Goal: Transaction & Acquisition: Purchase product/service

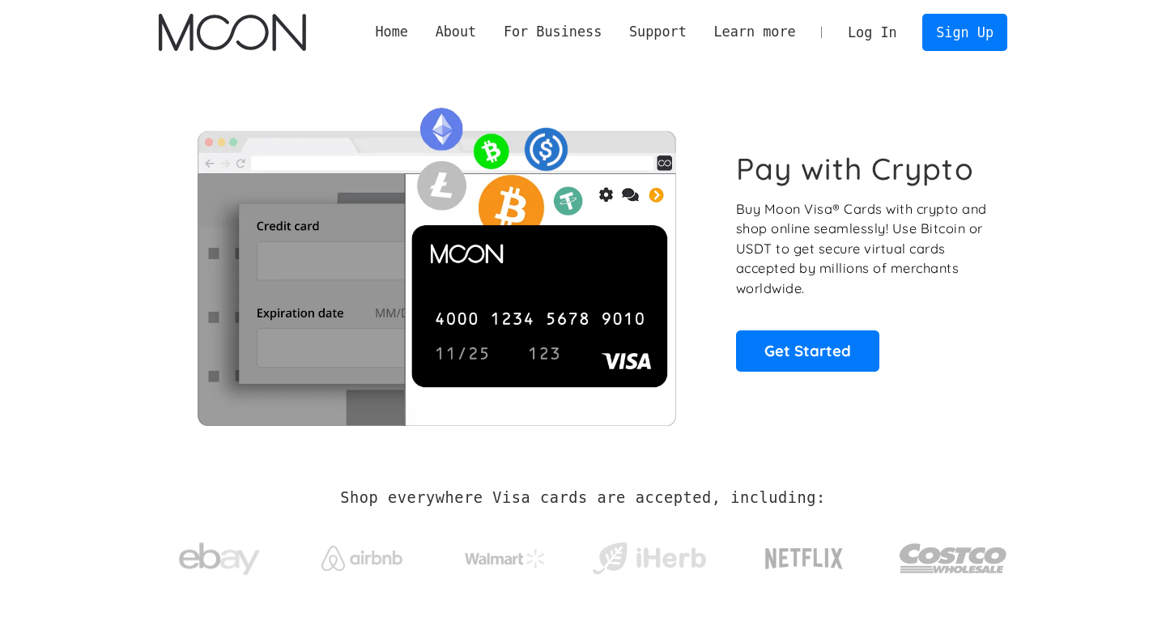
click at [875, 33] on link "Log In" at bounding box center [872, 33] width 76 height 36
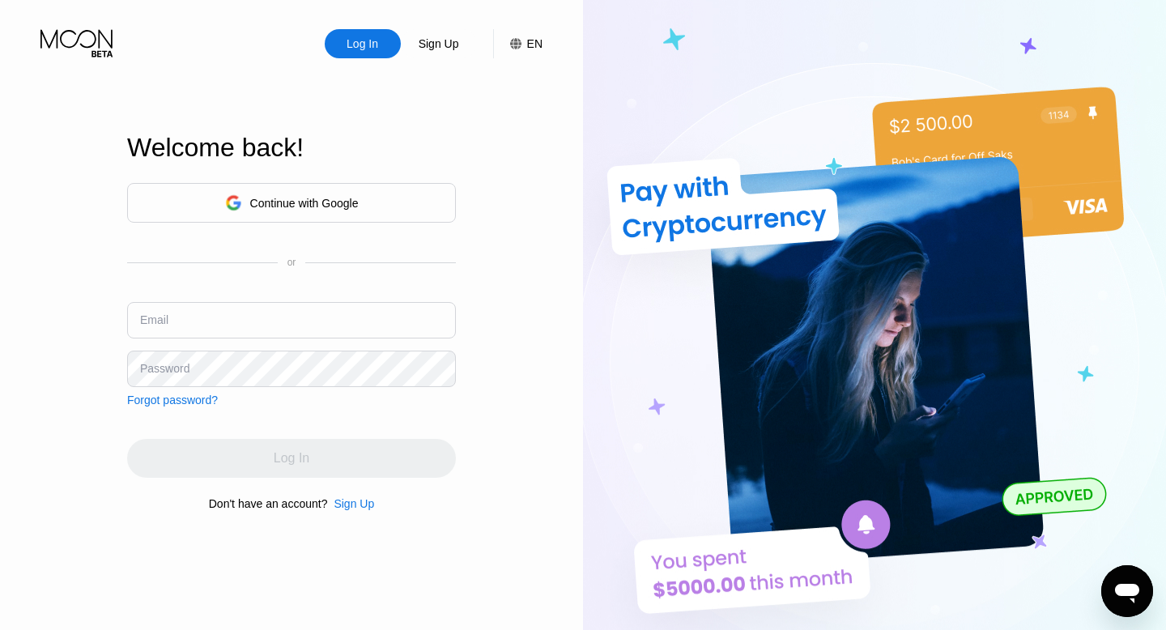
click at [334, 316] on input "text" at bounding box center [291, 320] width 329 height 36
type input "payoutsdotcash@gmail.com"
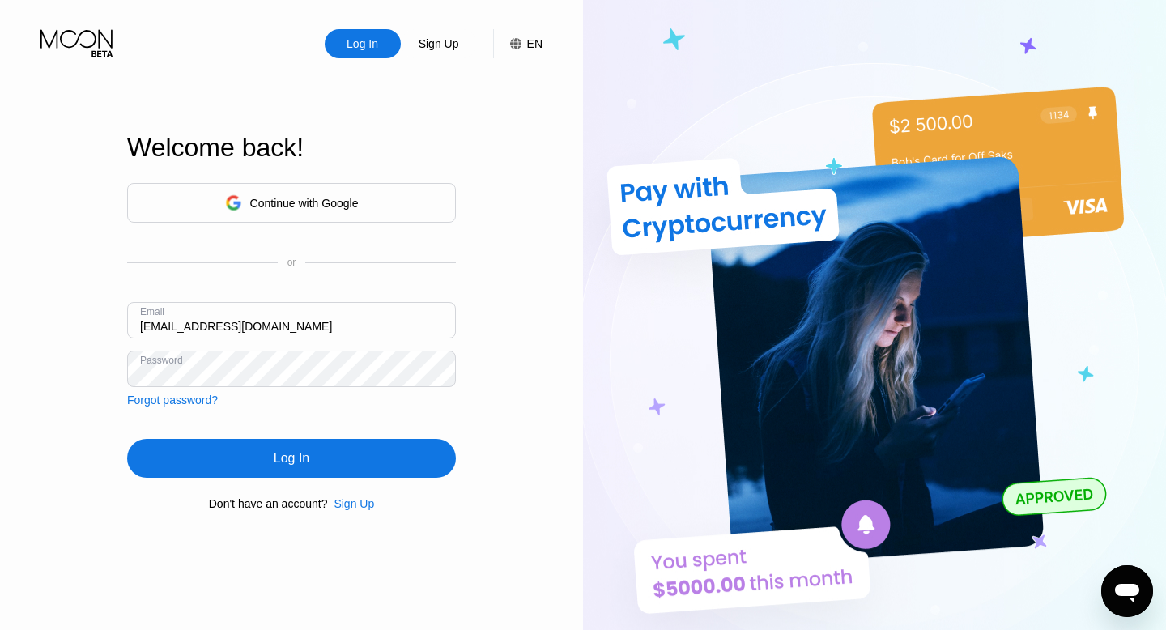
click at [388, 465] on div "Log In" at bounding box center [291, 458] width 329 height 39
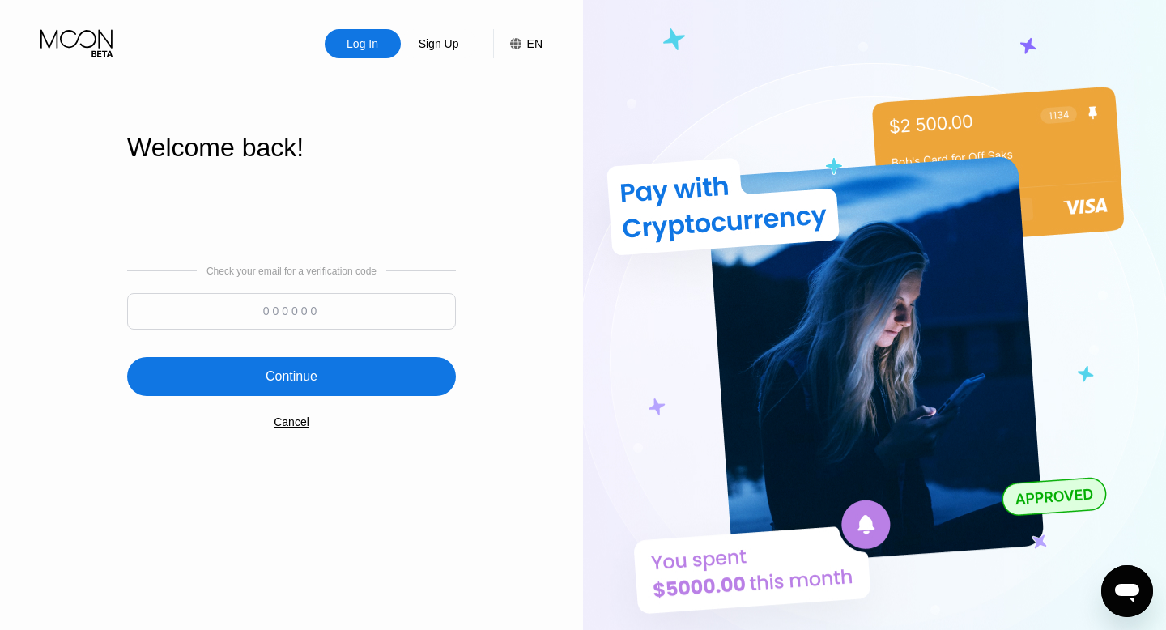
click at [336, 299] on input at bounding box center [291, 311] width 329 height 36
paste input "440052"
type input "440052"
click at [330, 384] on div "Continue" at bounding box center [291, 376] width 329 height 39
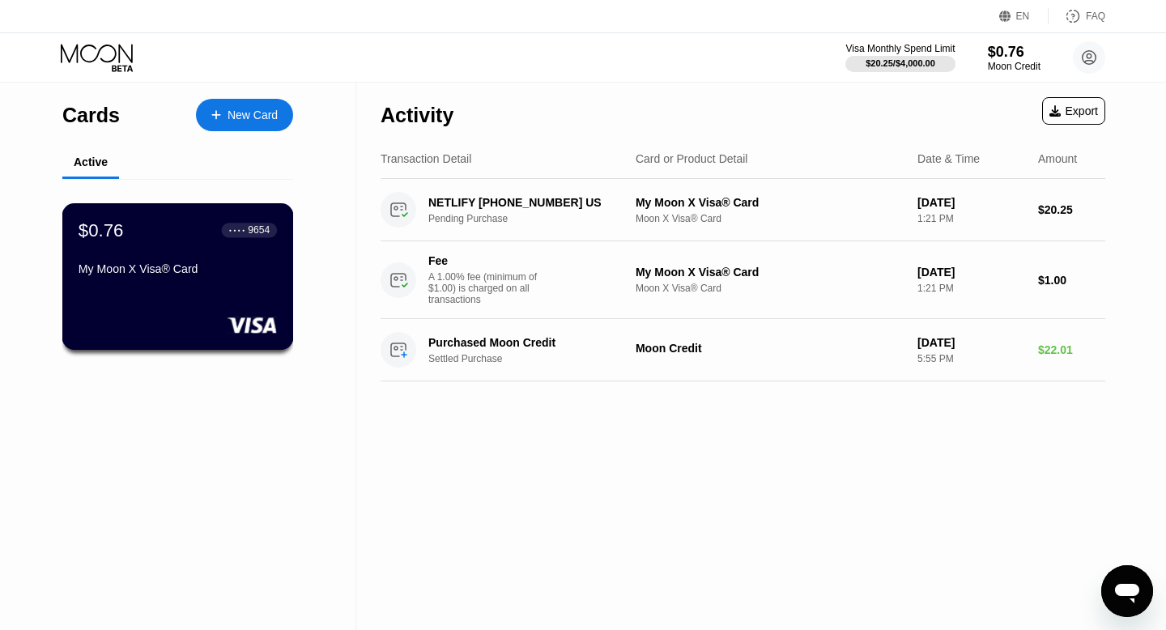
click at [259, 225] on div "9654" at bounding box center [259, 229] width 22 height 11
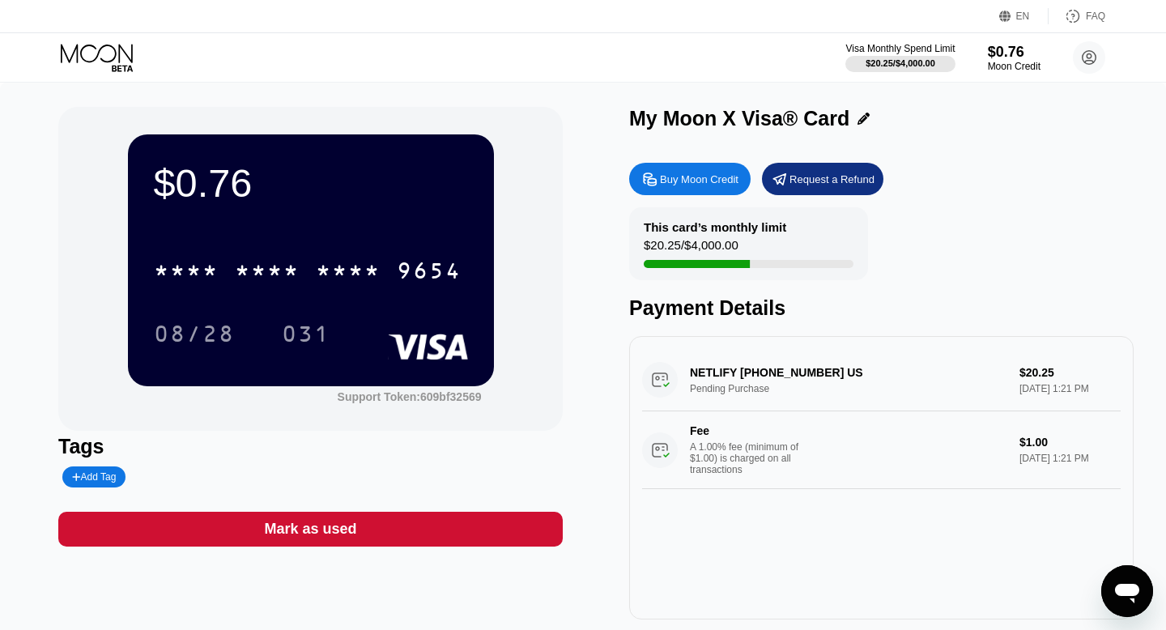
click at [693, 177] on div "Buy Moon Credit" at bounding box center [699, 179] width 79 height 14
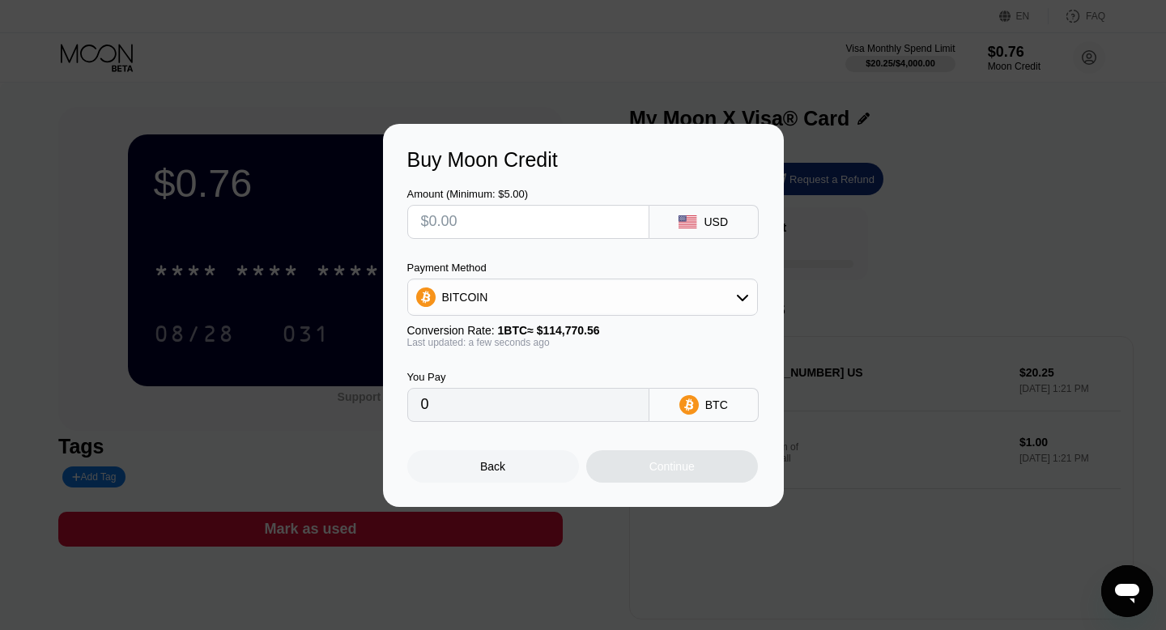
click at [571, 222] on input "text" at bounding box center [528, 222] width 215 height 32
type input "$1"
type input "0.00000872"
type input "$10"
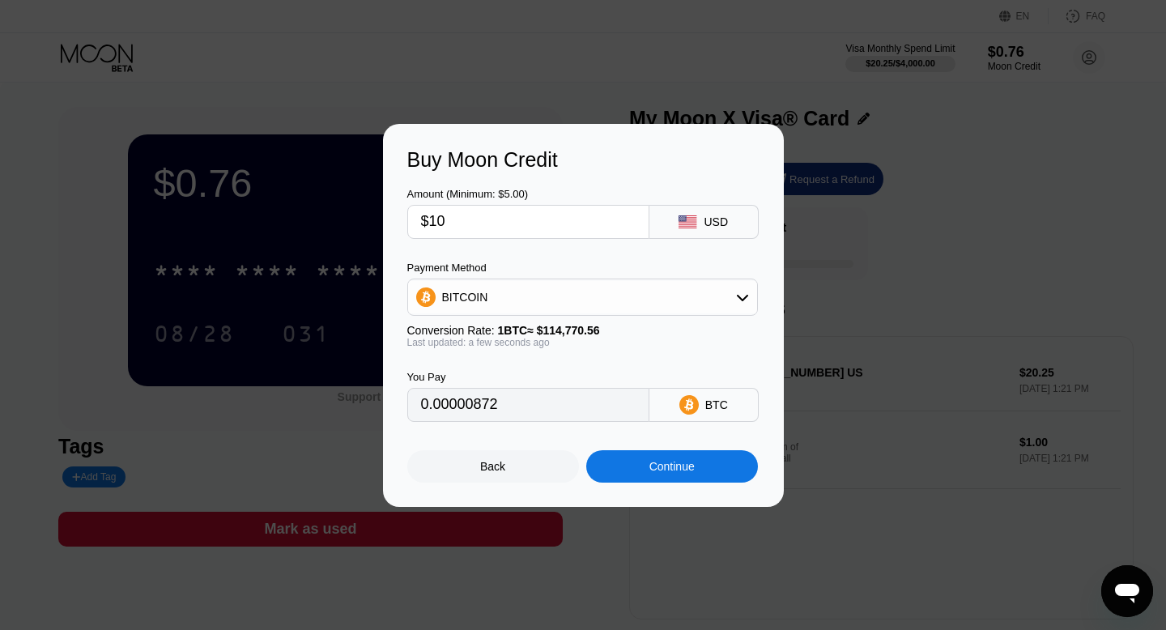
type input "0.00008714"
type input "$100"
type input "0.00087131"
type input "$100"
click at [736, 295] on icon at bounding box center [742, 297] width 13 height 13
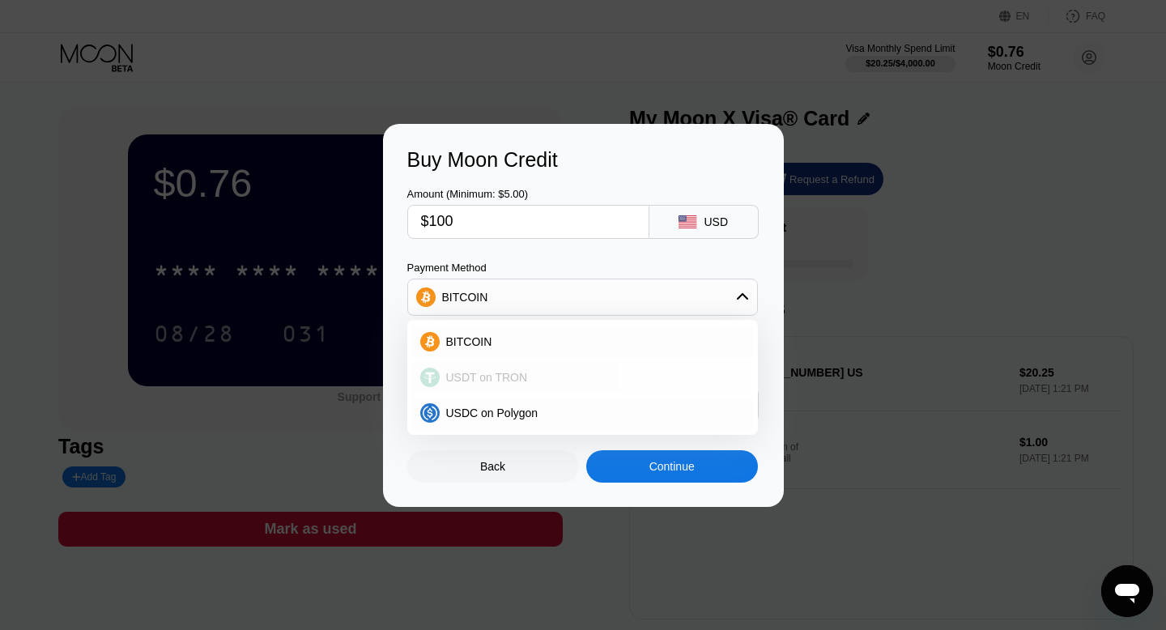
click at [610, 377] on div "USDT on TRON" at bounding box center [592, 377] width 305 height 13
type input "101.01"
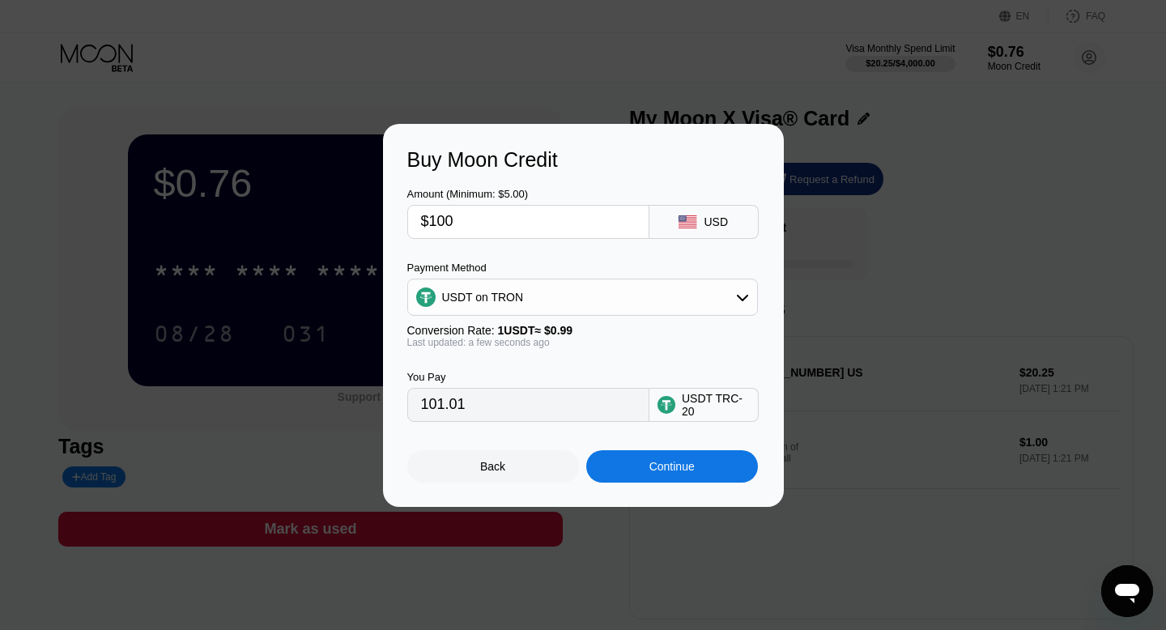
click at [657, 470] on div "Continue" at bounding box center [671, 466] width 45 height 13
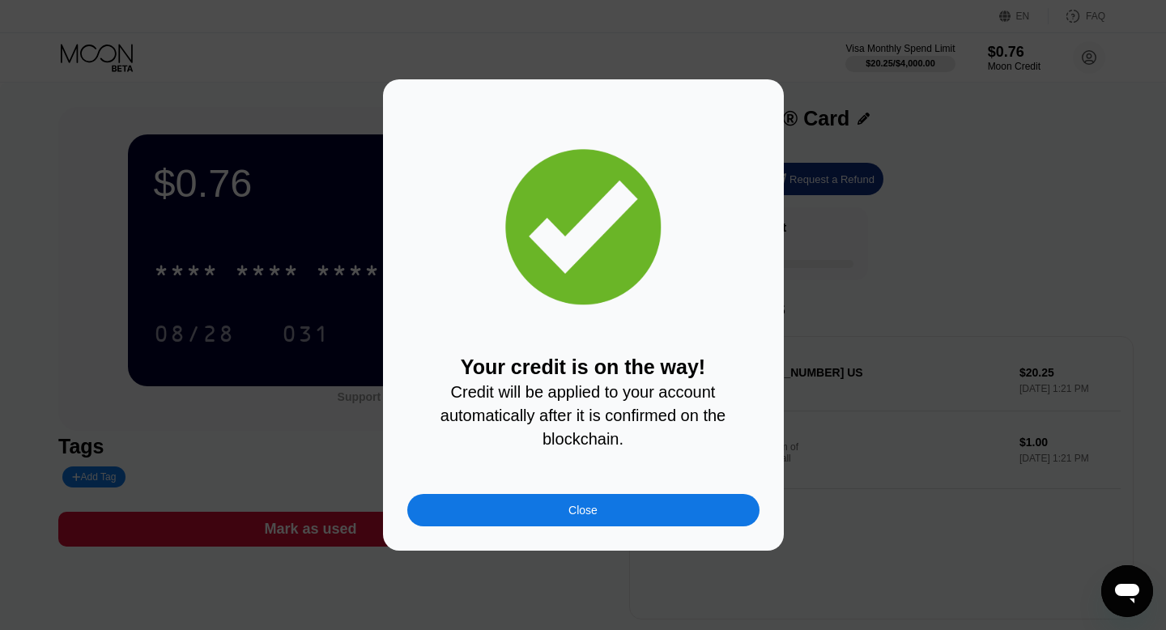
click at [927, 359] on div "Your credit is on the way! Credit will be applied to your account automatically…" at bounding box center [583, 314] width 1166 height 471
click at [642, 513] on div "Close" at bounding box center [583, 510] width 352 height 32
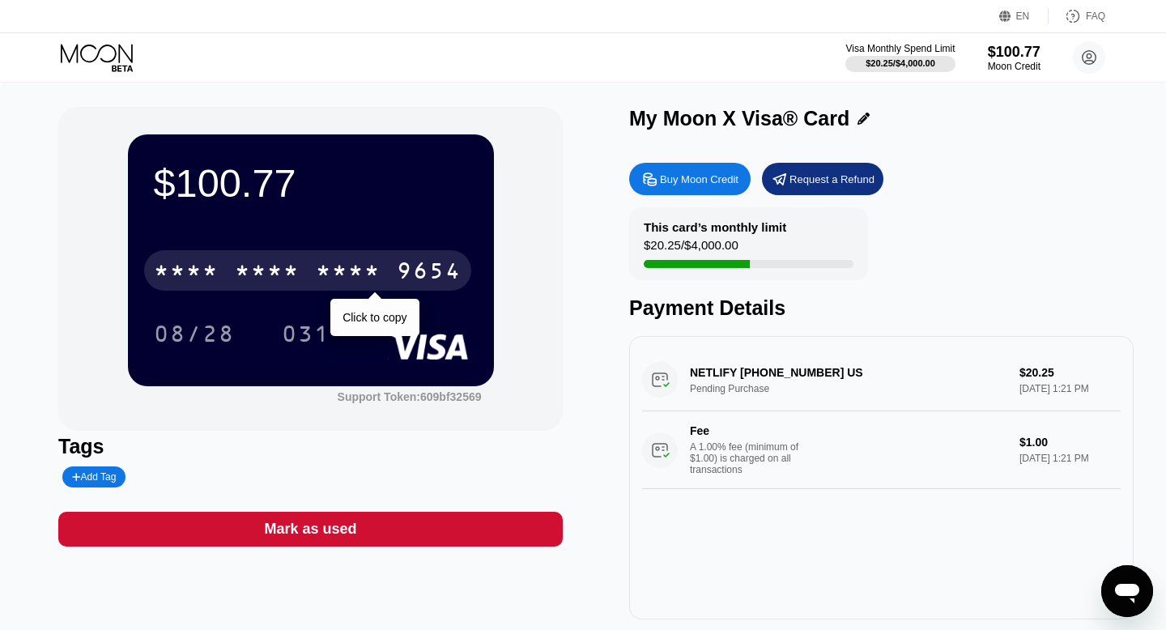
click at [347, 266] on div "* * * *" at bounding box center [348, 273] width 65 height 26
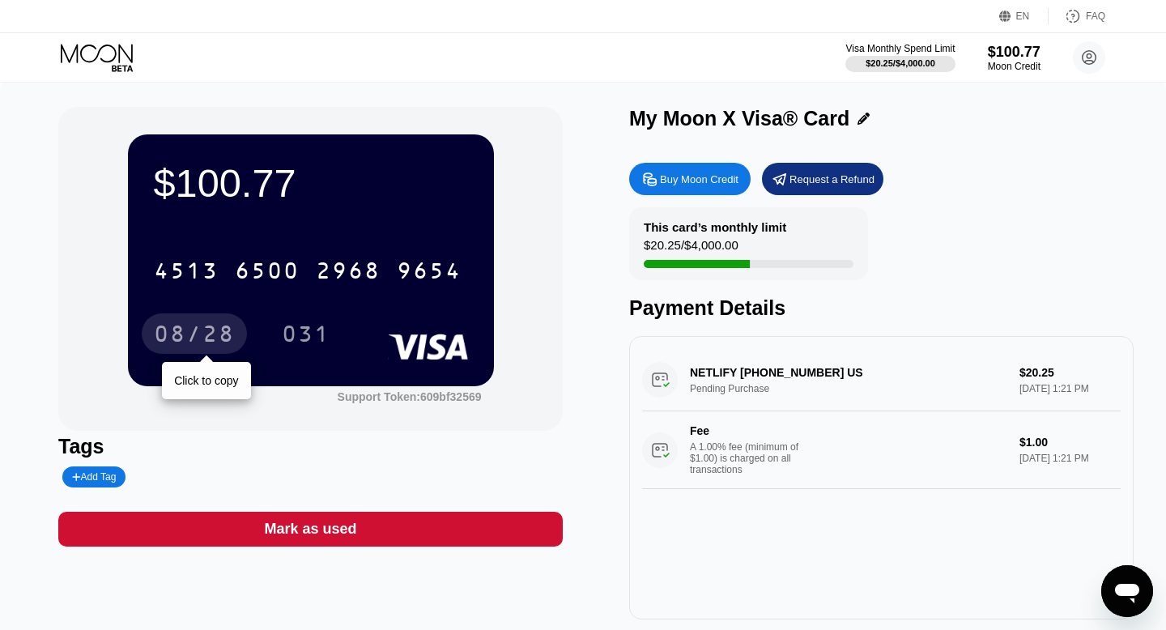
click at [205, 336] on div "08/28" at bounding box center [194, 336] width 81 height 26
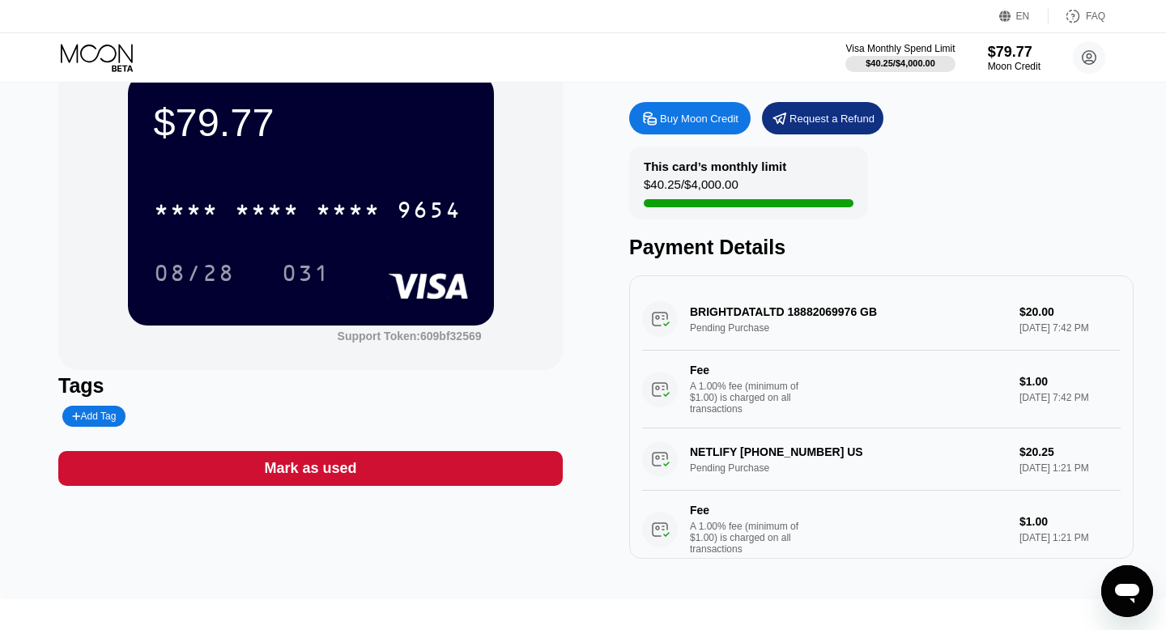
scroll to position [55, 0]
